Goal: Use online tool/utility

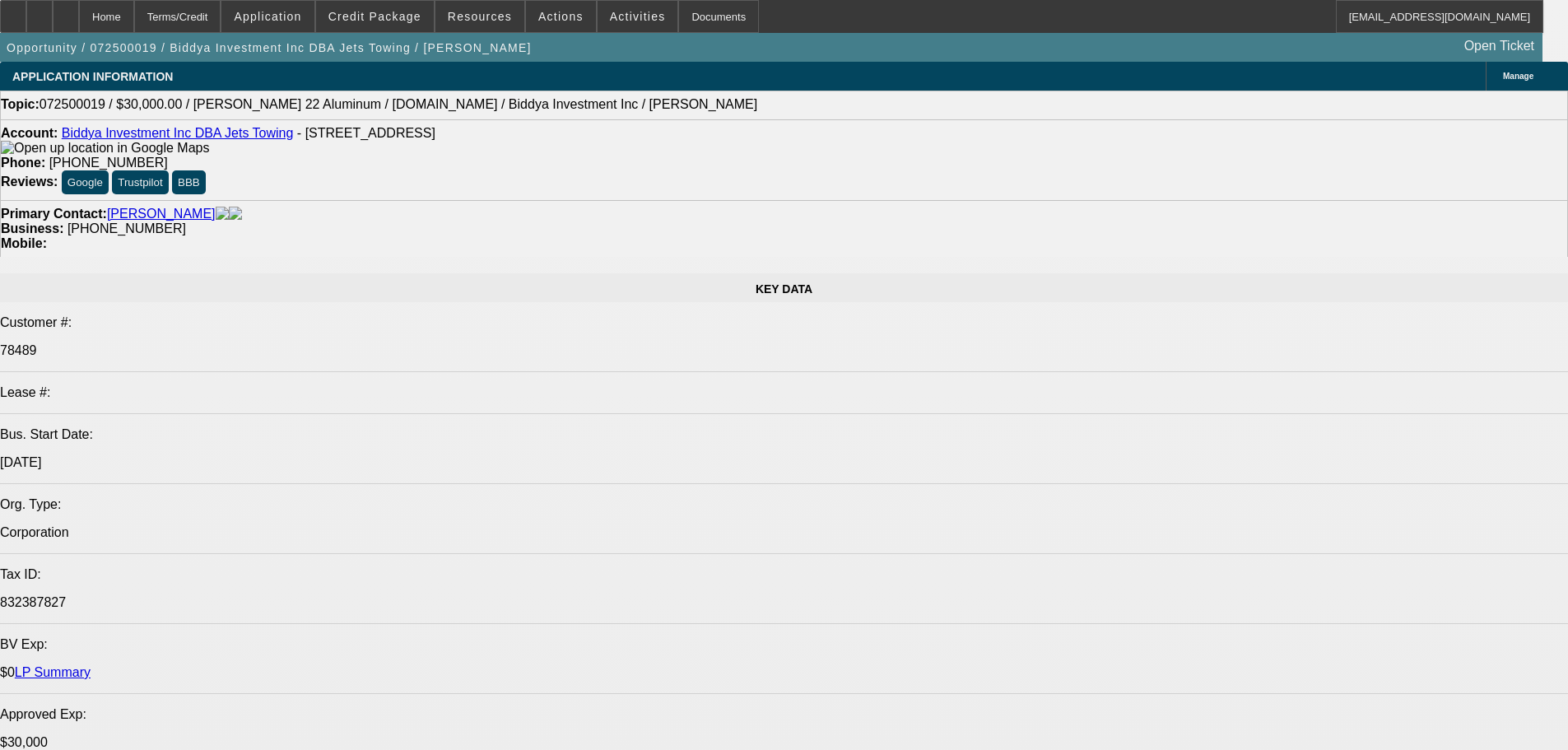
select select "0"
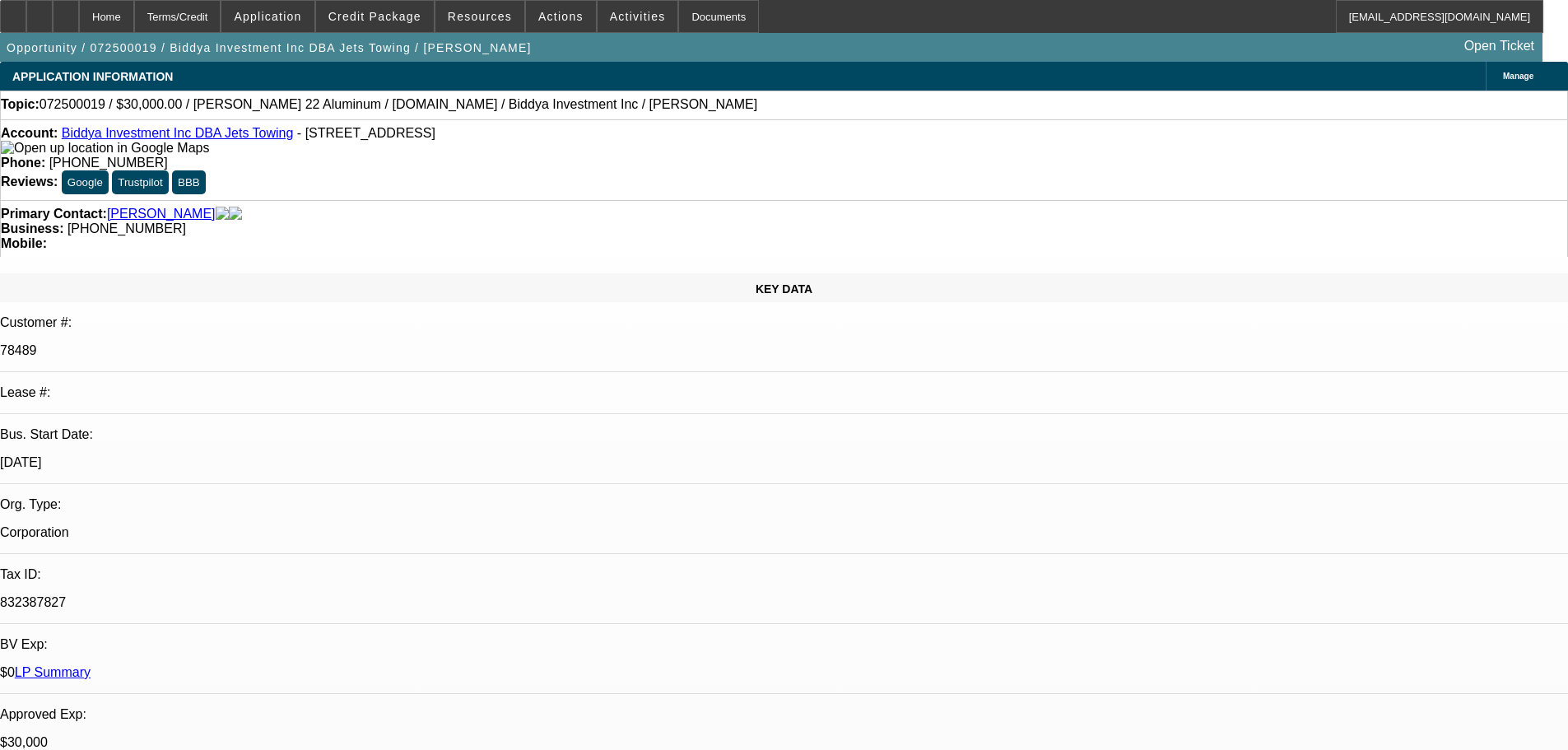
select select "2"
select select "0"
select select "6"
select select "0"
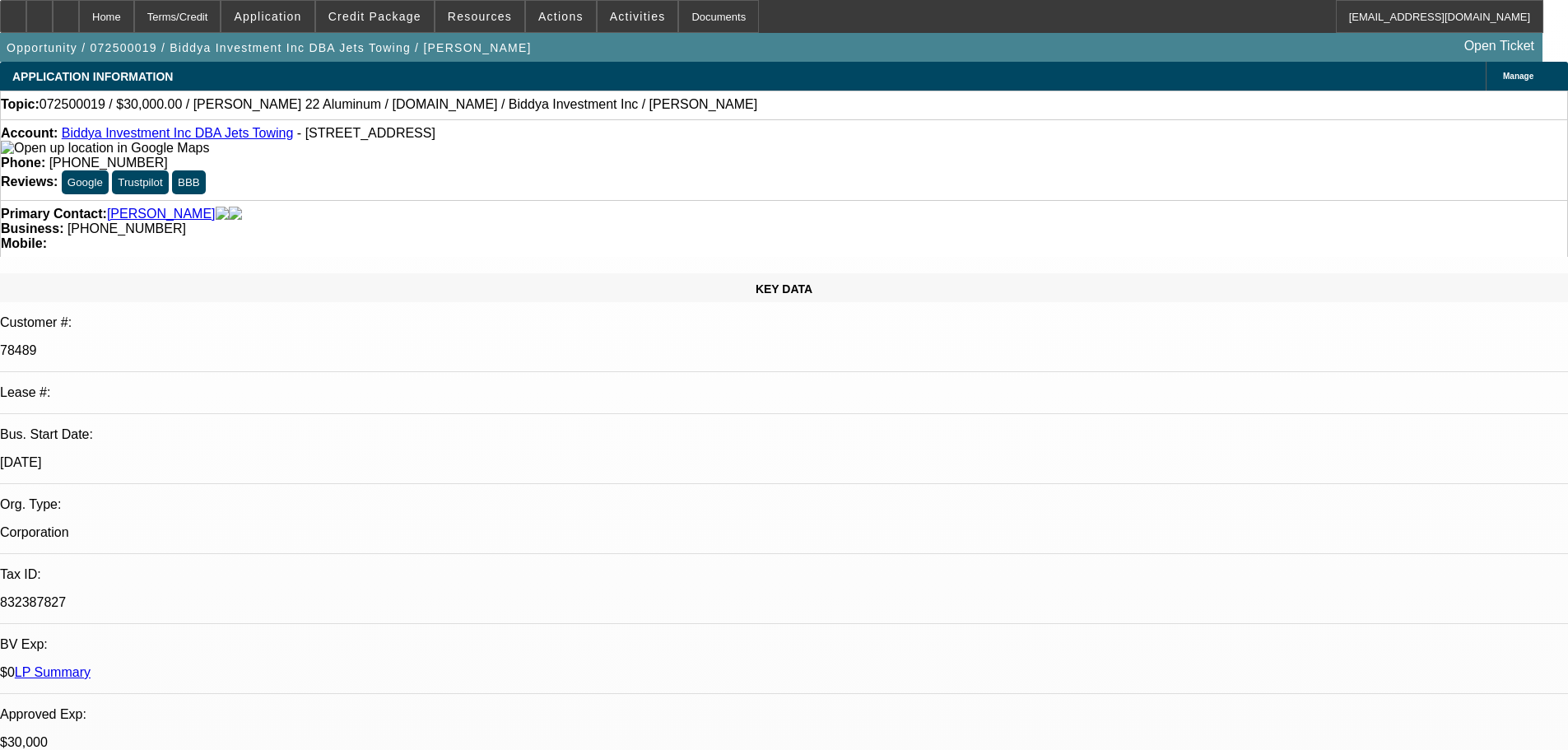
select select "2"
select select "0"
select select "6"
select select "0"
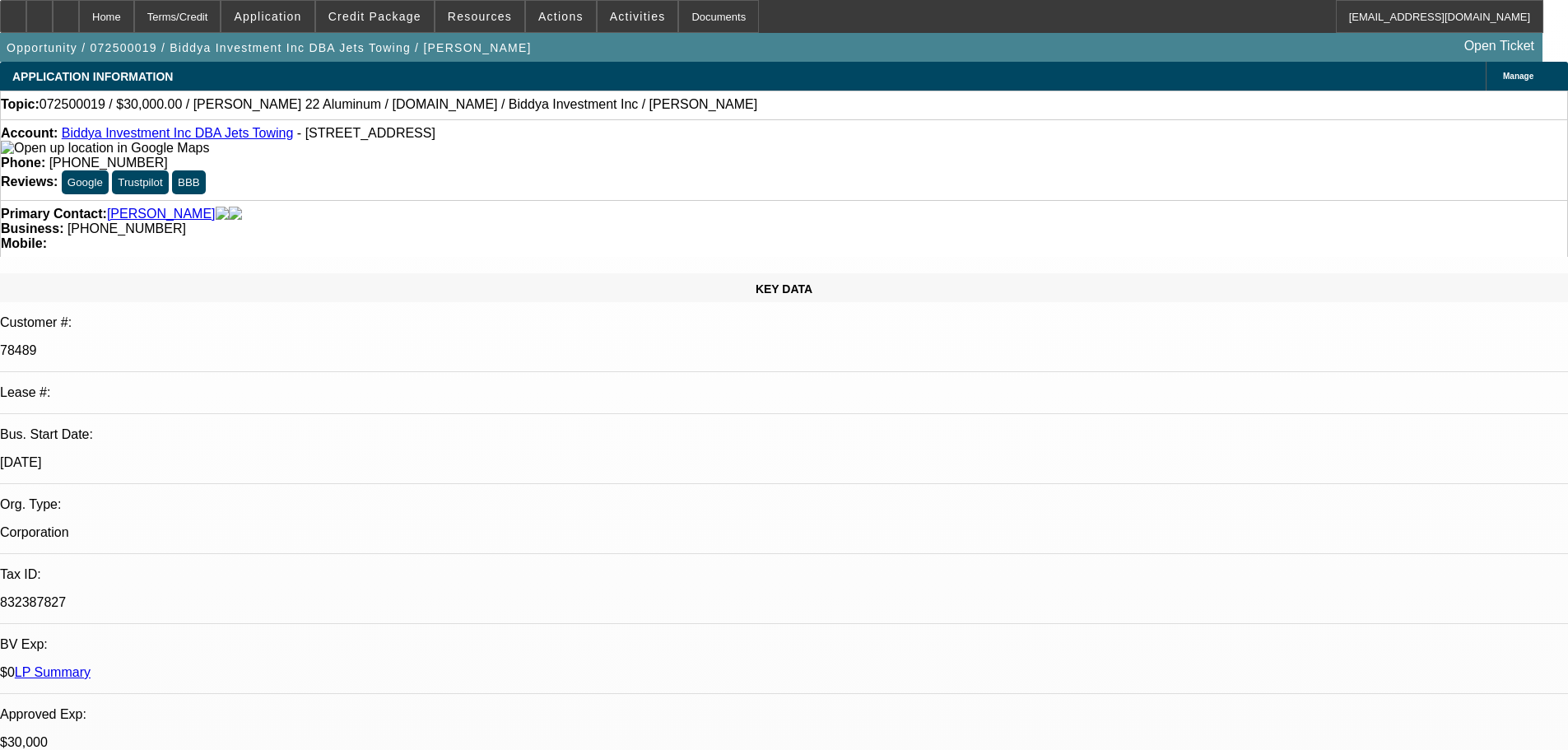
select select "0"
select select "6"
select select "0"
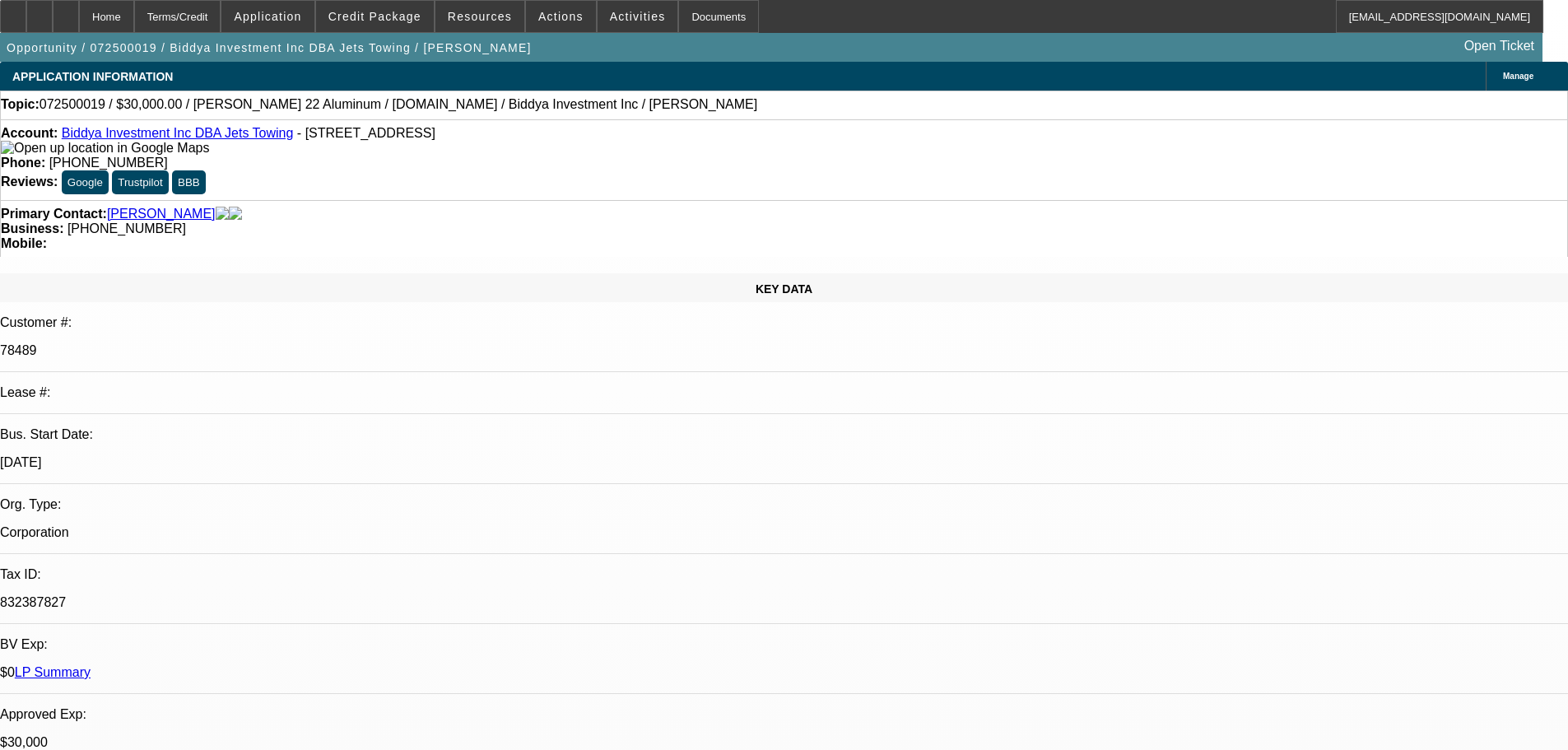
select select "0"
select select "6"
